Goal: Transaction & Acquisition: Subscribe to service/newsletter

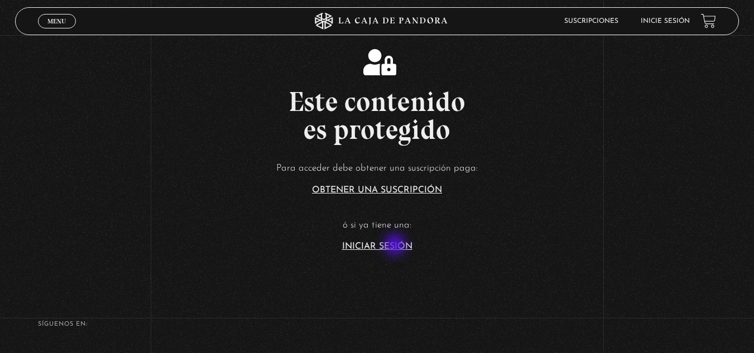
click at [396, 246] on link "Iniciar Sesión" at bounding box center [377, 246] width 70 height 9
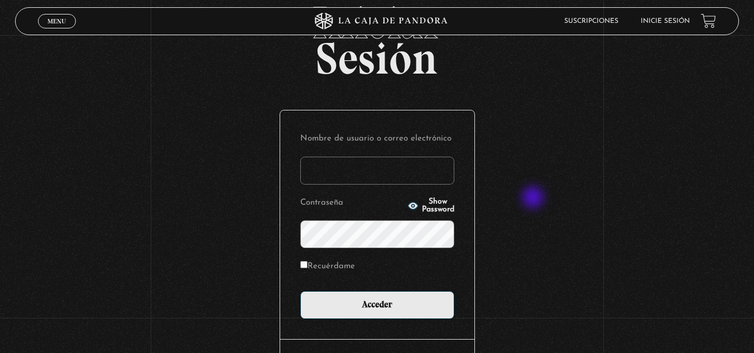
scroll to position [136, 0]
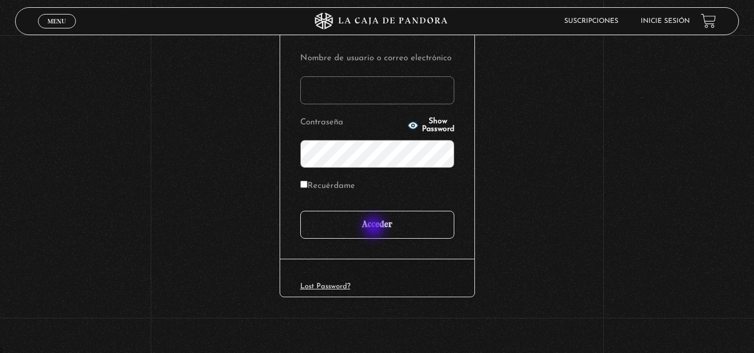
type input "dayavarelazumbado@gmail.com"
click at [378, 226] on input "Acceder" at bounding box center [377, 225] width 154 height 28
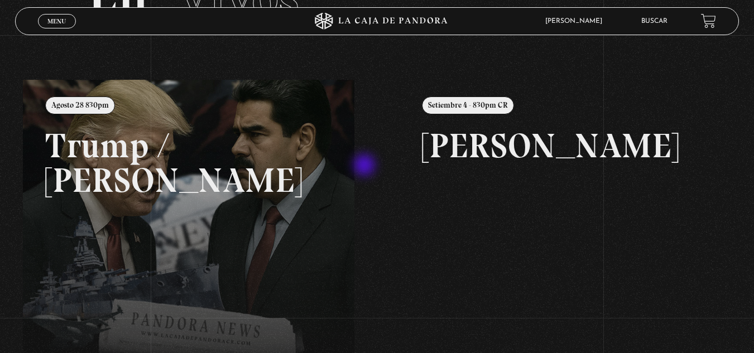
scroll to position [112, 0]
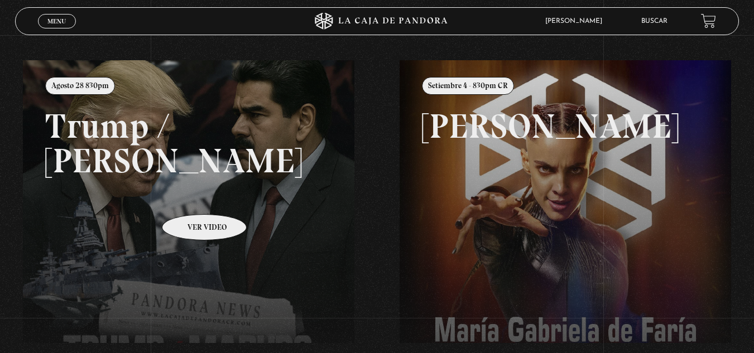
click at [190, 198] on link at bounding box center [400, 236] width 754 height 353
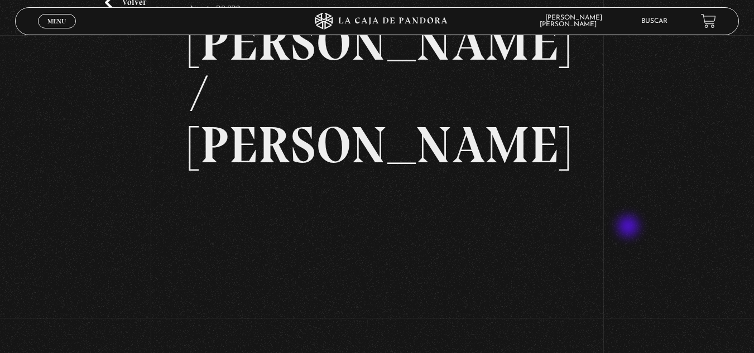
scroll to position [56, 0]
